Goal: Use online tool/utility: Use online tool/utility

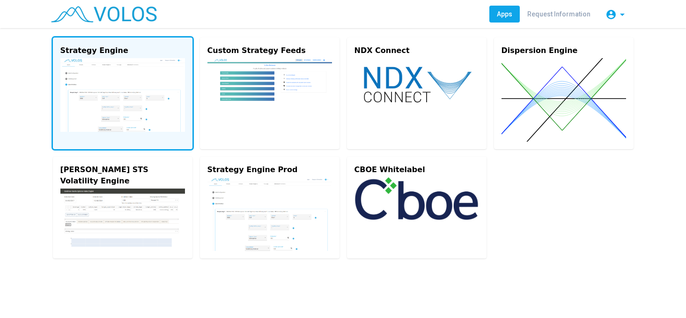
click at [127, 117] on img at bounding box center [122, 95] width 125 height 74
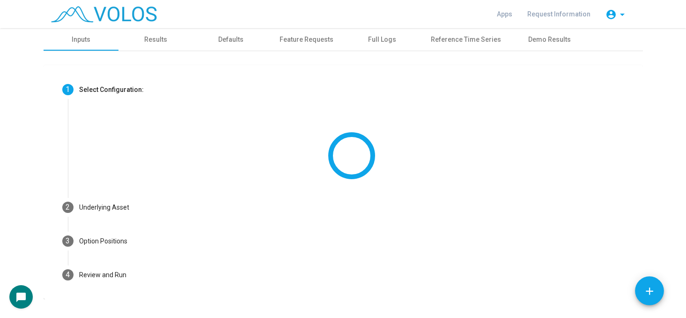
scroll to position [19, 0]
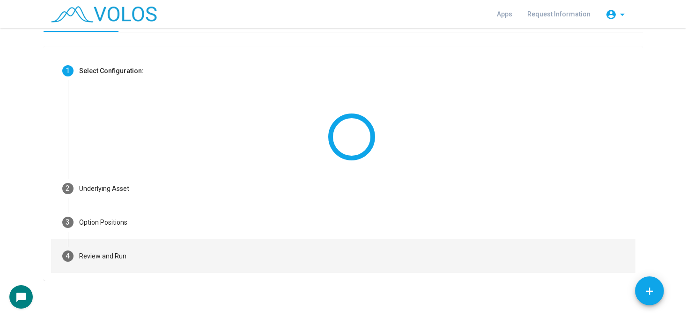
click at [127, 261] on mat-step-header "4 Review and Run" at bounding box center [343, 256] width 585 height 34
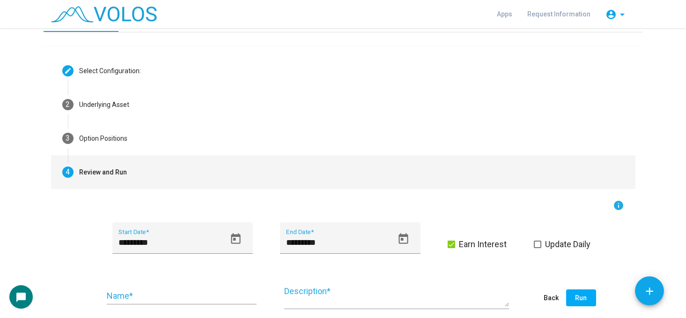
scroll to position [145, 0]
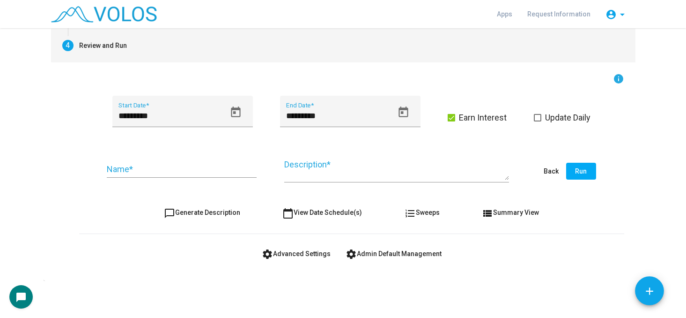
click at [311, 214] on span "calendar_today View Date Schedule(s)" at bounding box center [322, 211] width 80 height 7
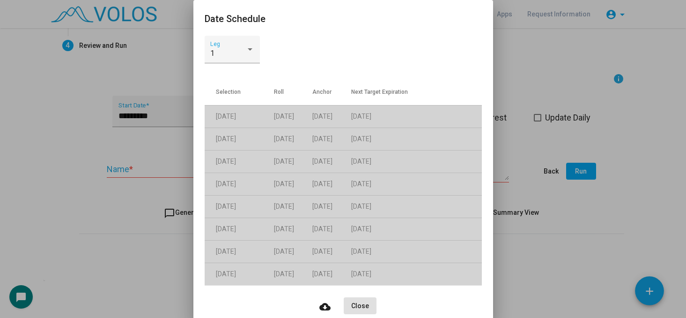
click at [484, 159] on div "1 Leg Selection Roll Anchor Next Target Expiration [DATE] [DATE] [DATE] [DATE] …" at bounding box center [343, 163] width 300 height 254
click at [518, 154] on div at bounding box center [343, 159] width 686 height 318
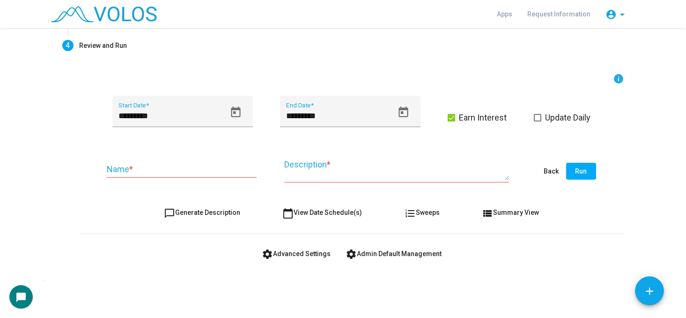
click at [223, 213] on span "chat_bubble_outline Generate Description" at bounding box center [202, 211] width 76 height 7
type textarea "**********"
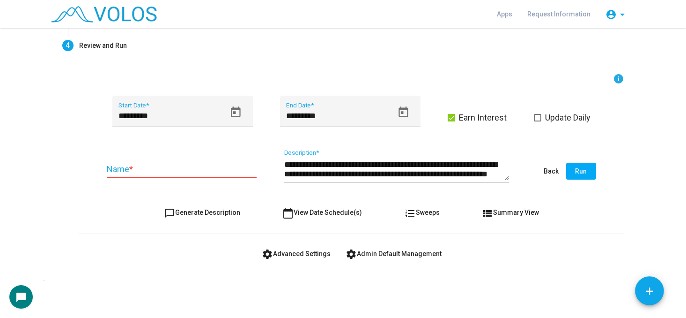
click at [278, 248] on button "settings Advanced Settings" at bounding box center [296, 253] width 84 height 17
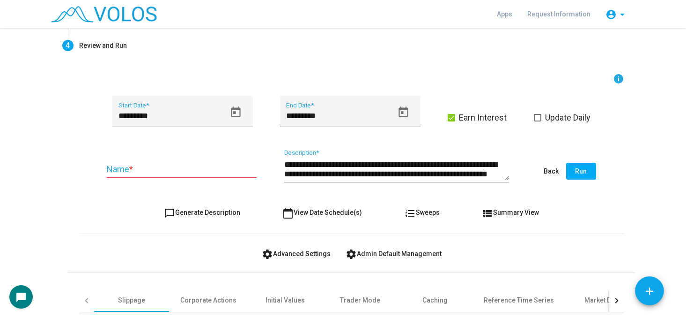
scroll to position [265, 0]
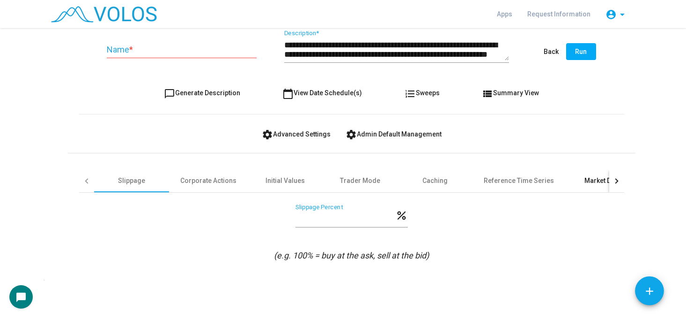
click at [598, 177] on div "Market Data" at bounding box center [603, 181] width 36 height 10
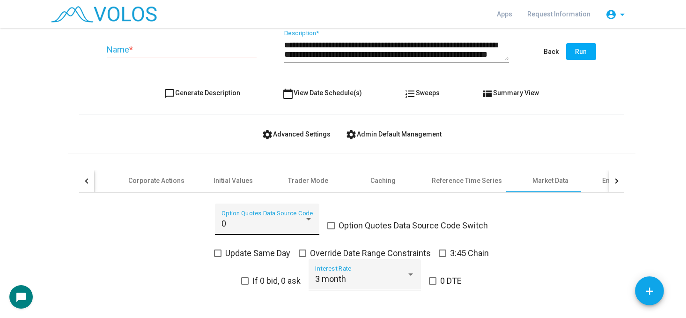
click at [247, 226] on div "0" at bounding box center [263, 223] width 83 height 9
